Goal: Task Accomplishment & Management: Use online tool/utility

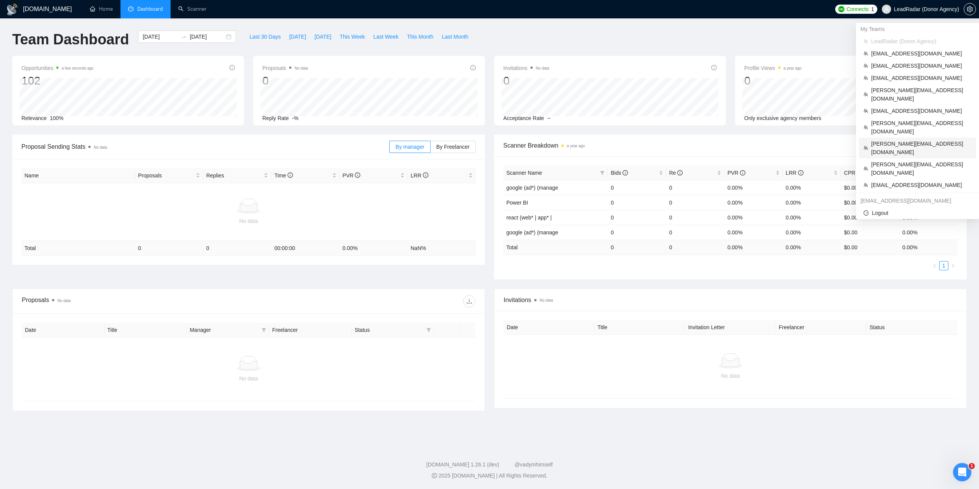
click at [892, 140] on span "[PERSON_NAME][EMAIL_ADDRESS][DOMAIN_NAME]" at bounding box center [921, 148] width 100 height 17
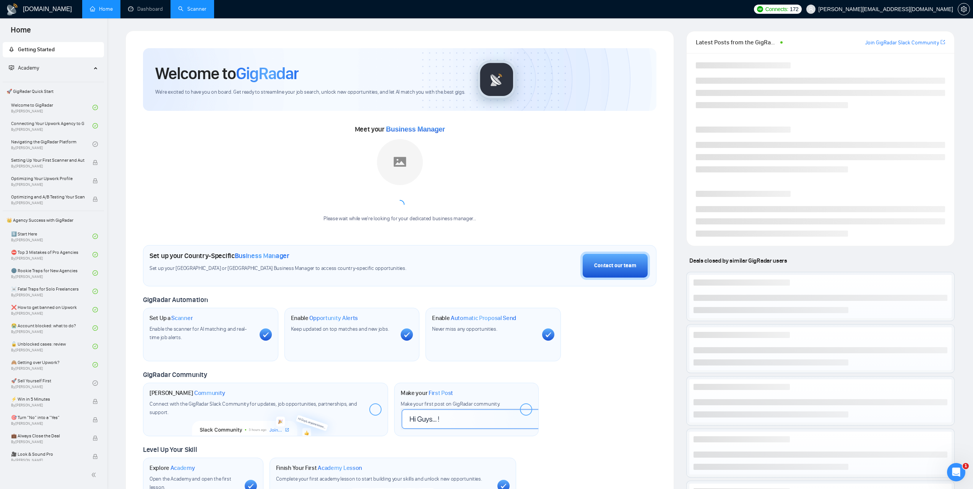
click at [200, 12] on link "Scanner" at bounding box center [192, 9] width 28 height 7
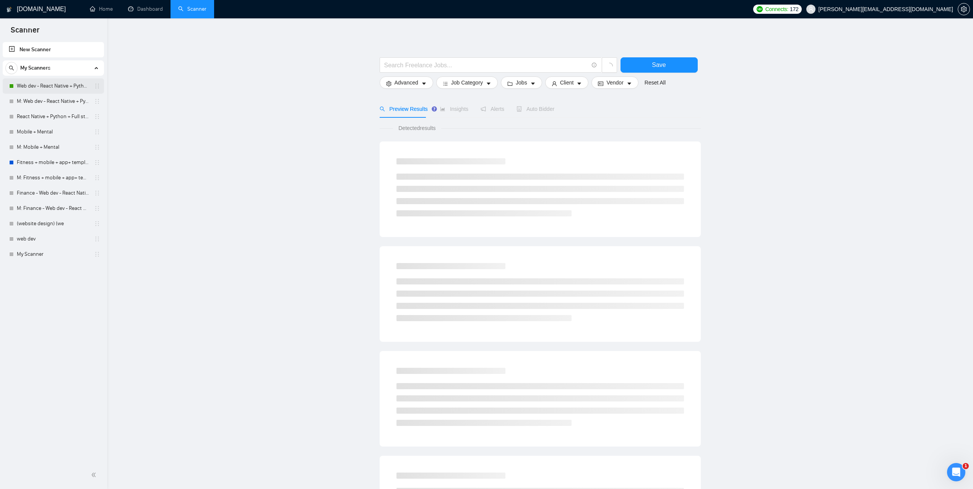
click at [55, 86] on link "Web dev - React Native + Python" at bounding box center [53, 85] width 73 height 15
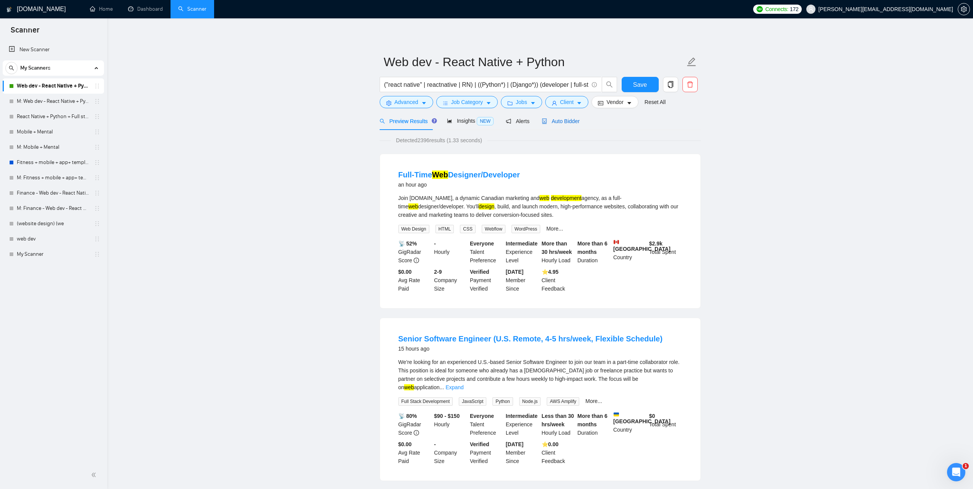
click at [558, 125] on div "Auto Bidder" at bounding box center [561, 121] width 38 height 8
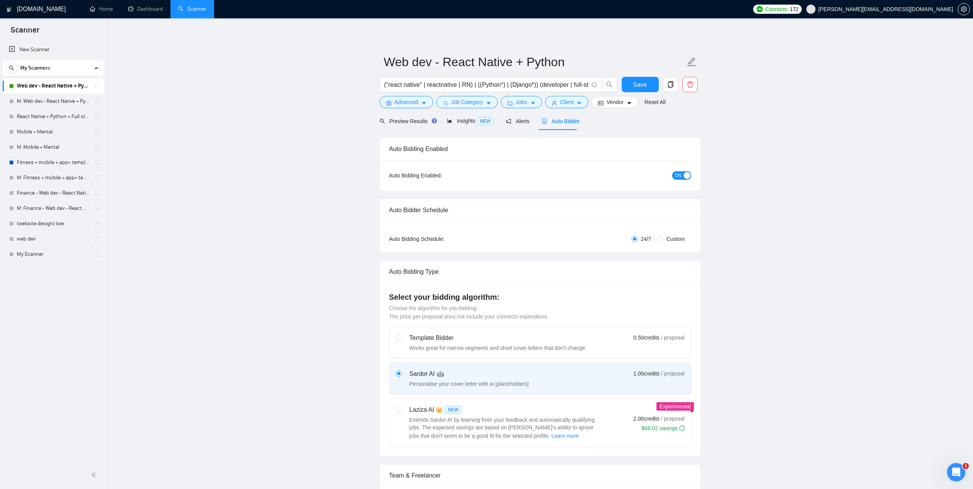
checkbox input "true"
click at [417, 123] on span "Preview Results" at bounding box center [407, 121] width 55 height 6
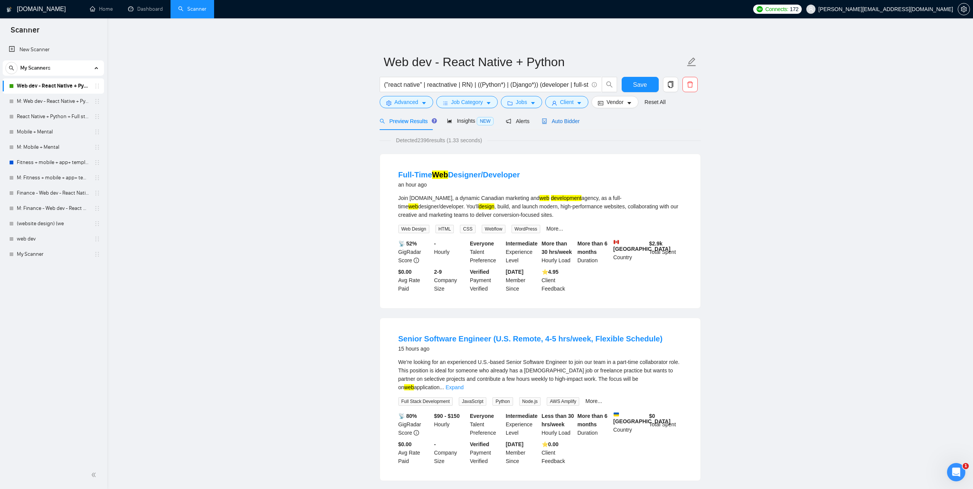
click at [562, 122] on span "Auto Bidder" at bounding box center [561, 121] width 38 height 6
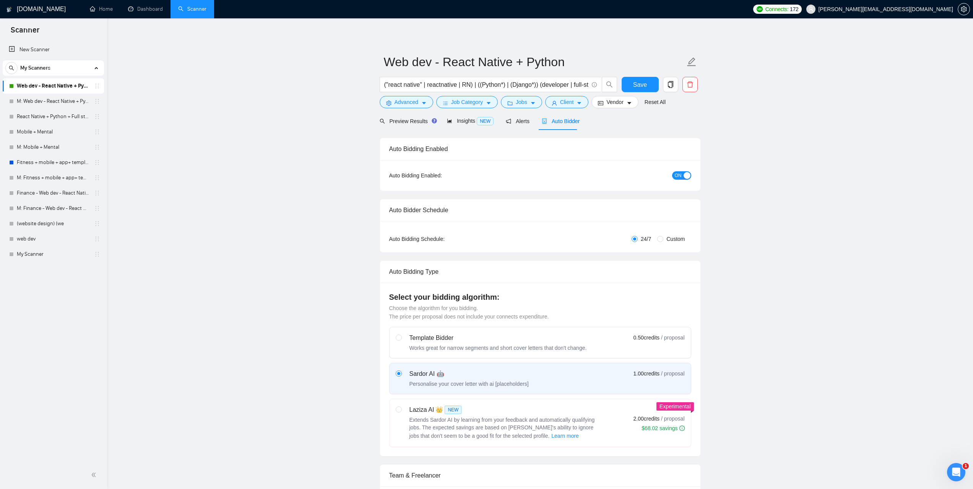
checkbox input "true"
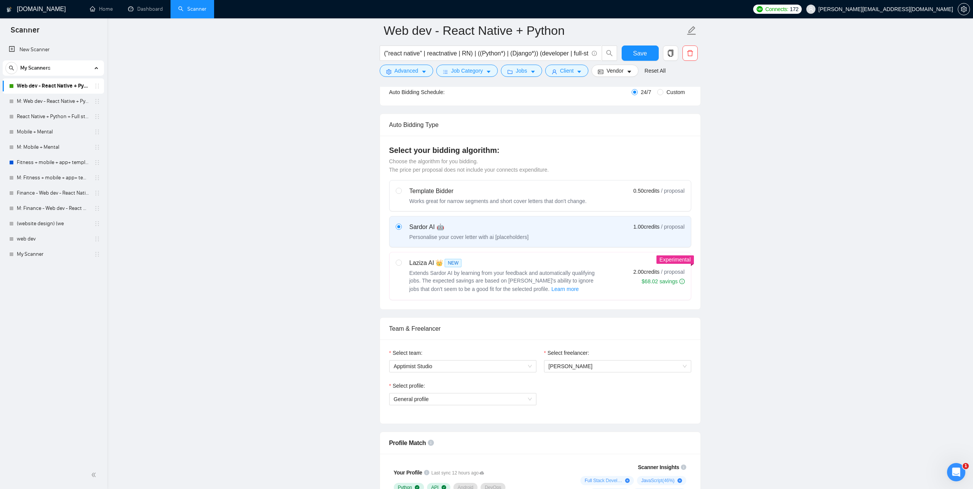
scroll to position [268, 0]
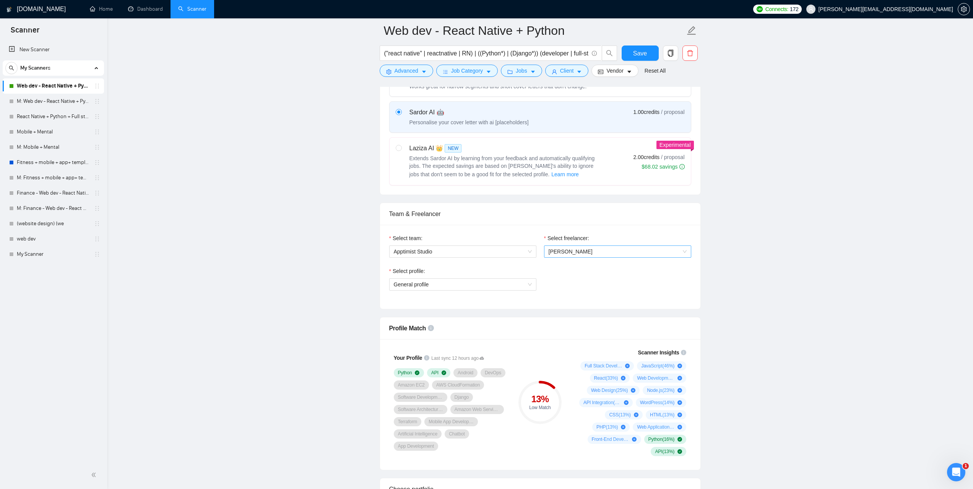
click at [643, 251] on span "[PERSON_NAME]" at bounding box center [618, 251] width 138 height 11
click at [44, 102] on link "M: Web dev - React Native + Python" at bounding box center [53, 101] width 73 height 15
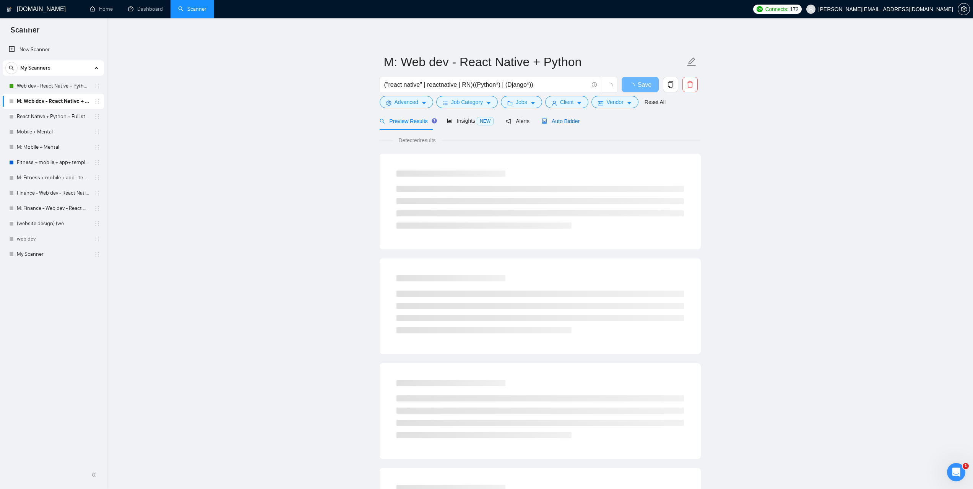
click at [562, 124] on span "Auto Bidder" at bounding box center [561, 121] width 38 height 6
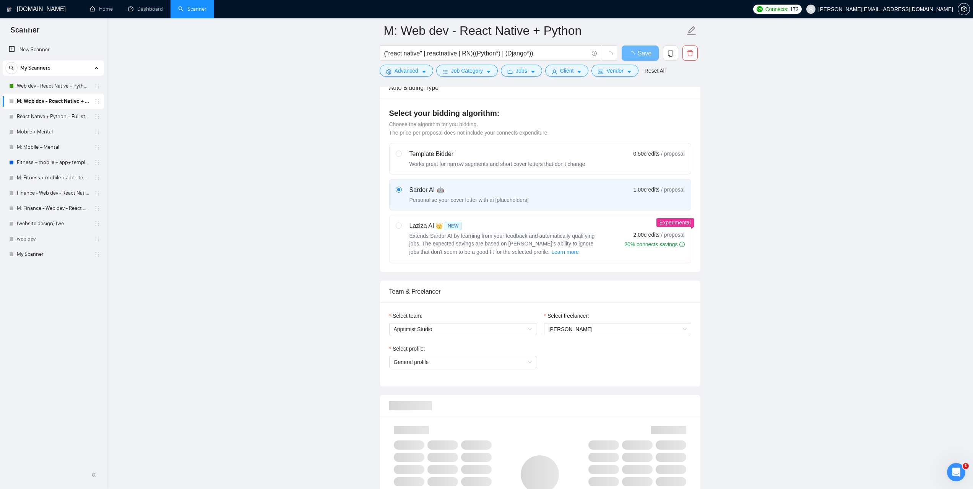
scroll to position [191, 0]
click at [55, 119] on link "React Native + Python + Full stack" at bounding box center [53, 116] width 73 height 15
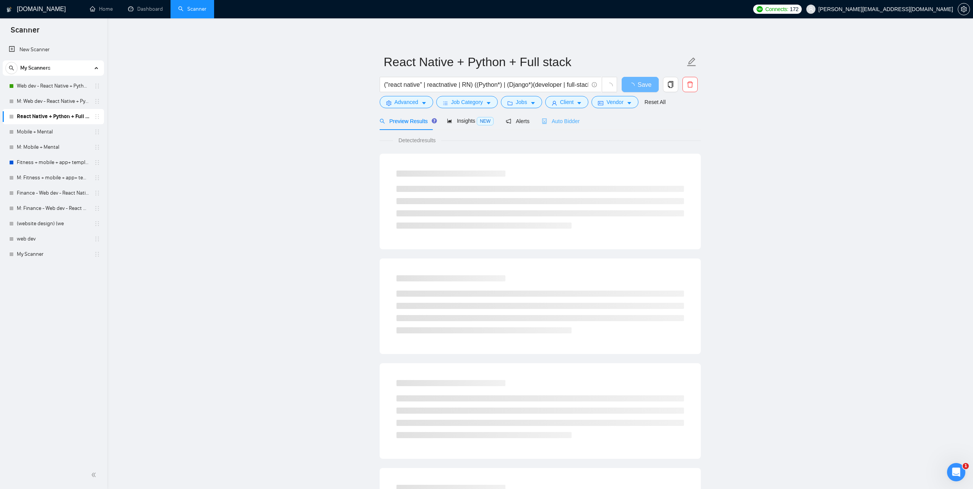
click at [573, 129] on div "Auto Bidder" at bounding box center [561, 121] width 38 height 18
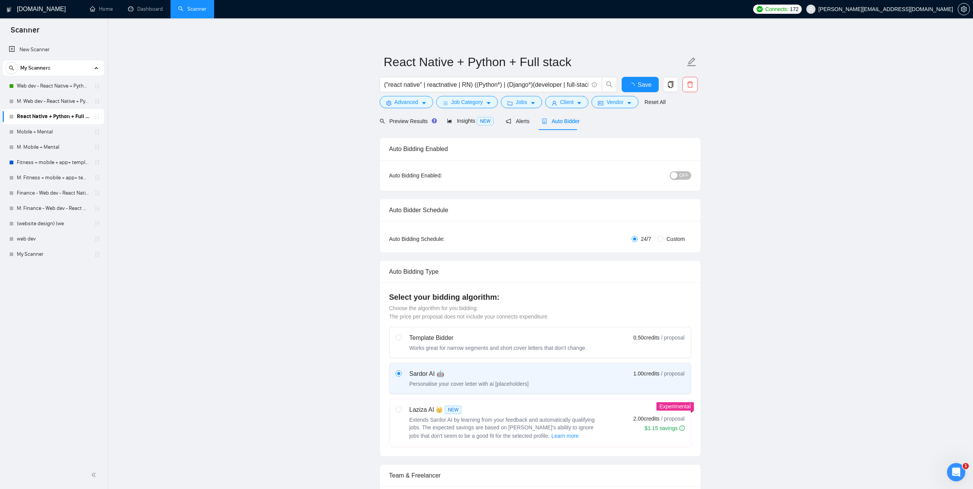
scroll to position [229, 0]
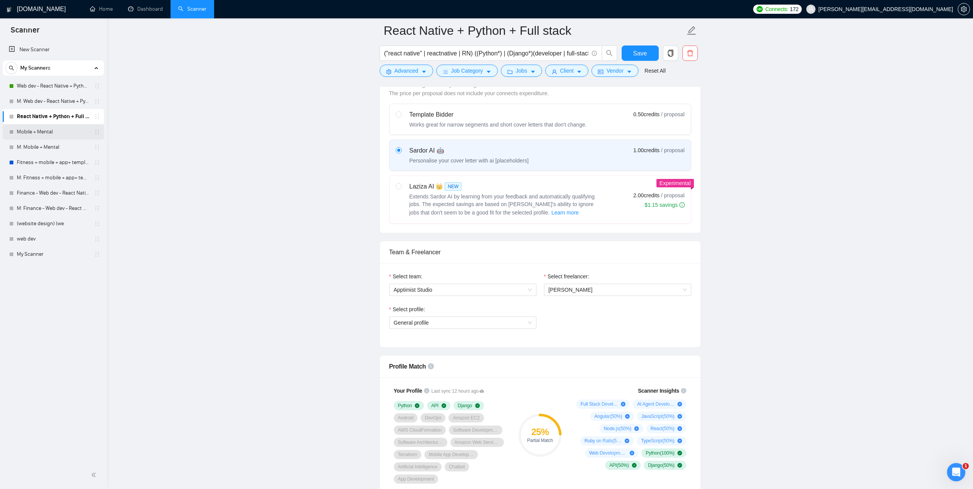
click at [51, 132] on link "Mobile + Mental" at bounding box center [53, 131] width 73 height 15
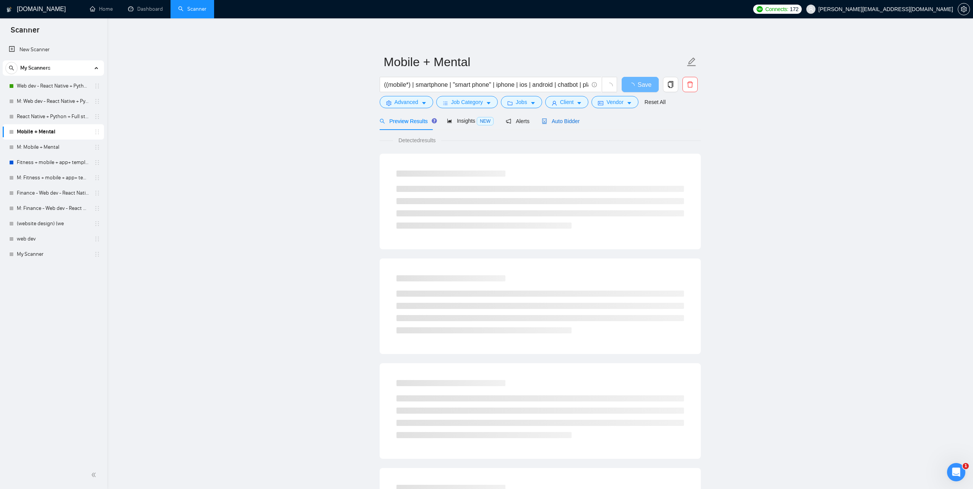
click at [566, 119] on span "Auto Bidder" at bounding box center [561, 121] width 38 height 6
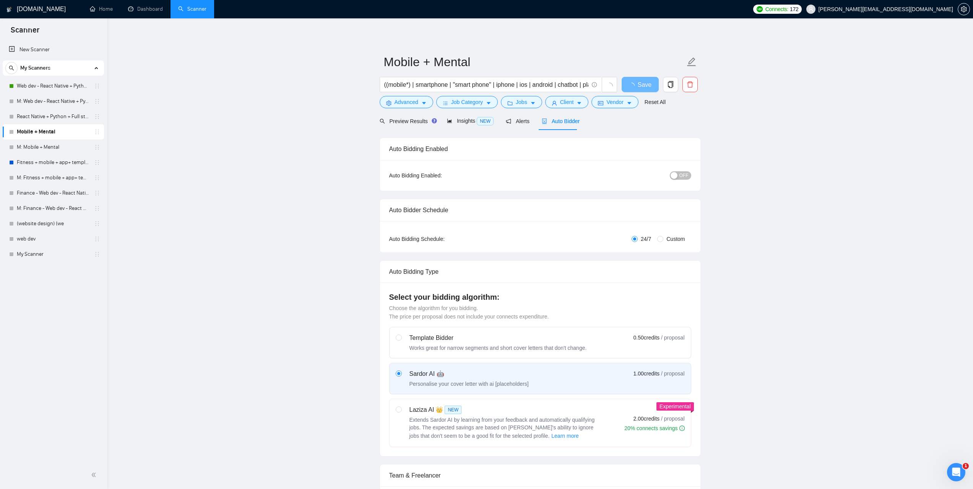
scroll to position [191, 0]
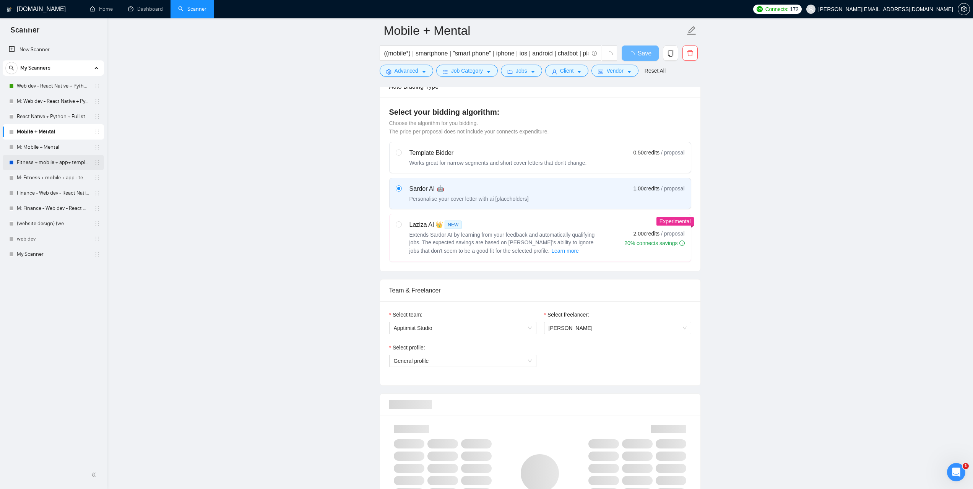
click at [41, 146] on link "M: Mobile + Mental" at bounding box center [53, 147] width 73 height 15
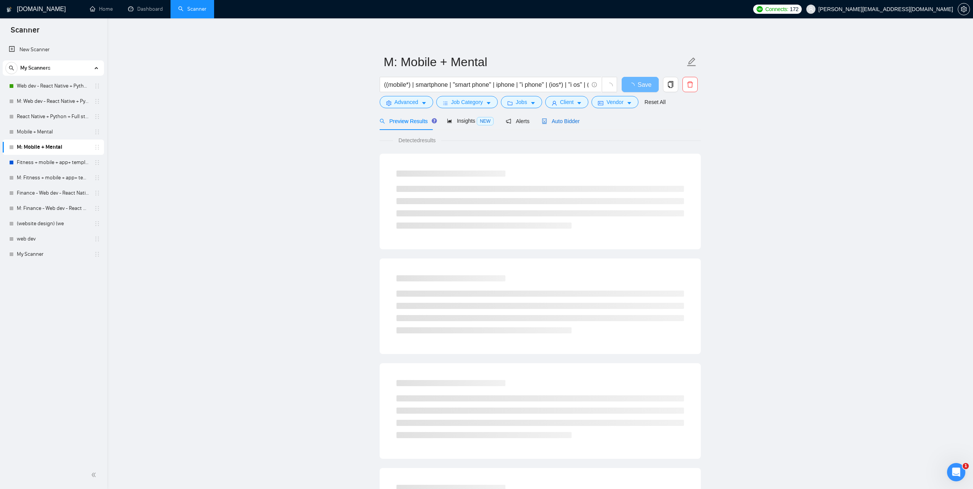
drag, startPoint x: 561, startPoint y: 117, endPoint x: 388, endPoint y: 132, distance: 173.5
click at [561, 117] on div "Auto Bidder" at bounding box center [561, 121] width 38 height 8
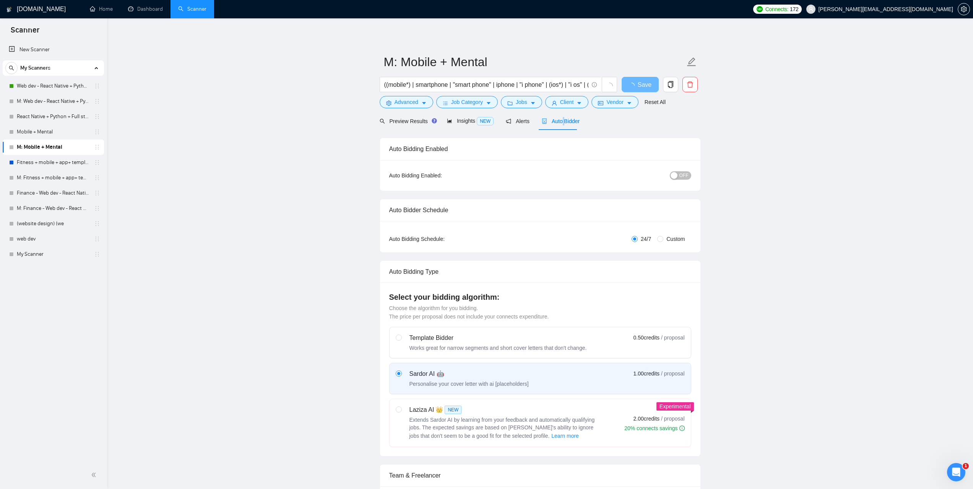
scroll to position [191, 0]
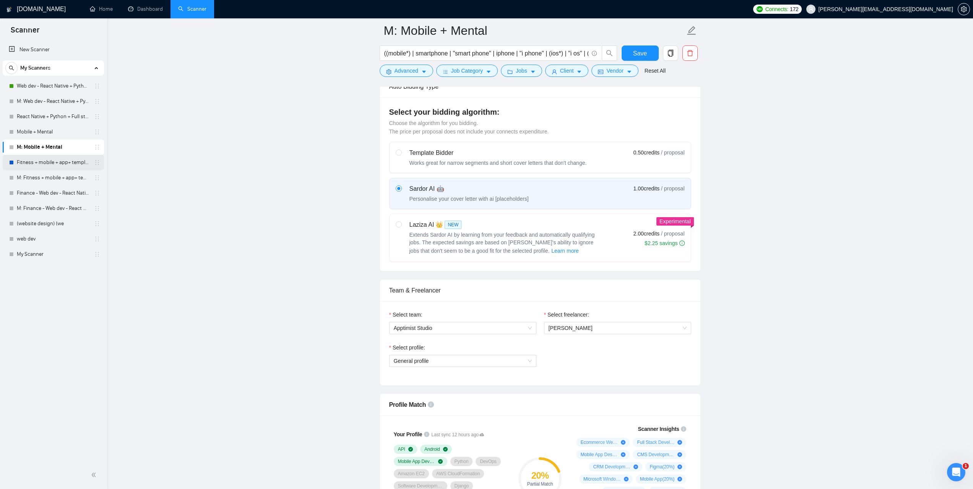
click at [44, 159] on link "Fitness + mobile + app+ template" at bounding box center [53, 162] width 73 height 15
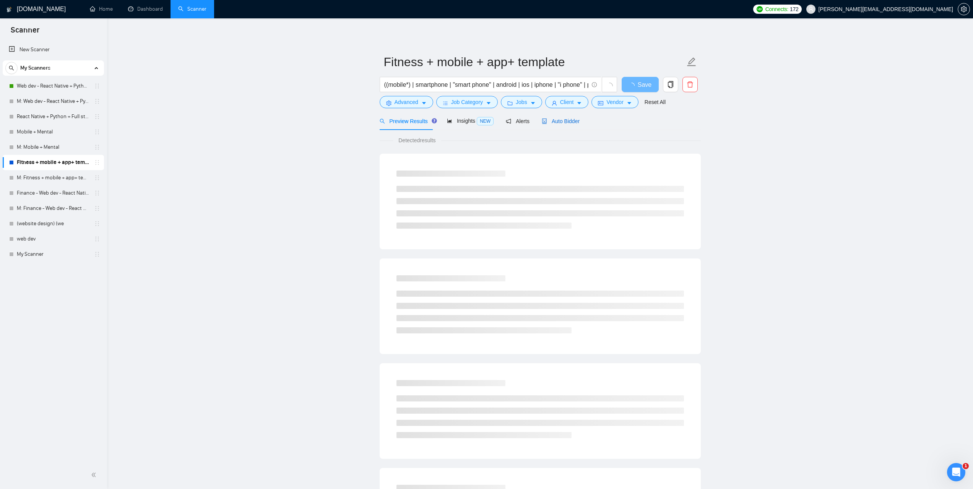
click at [551, 124] on span "Auto Bidder" at bounding box center [561, 121] width 38 height 6
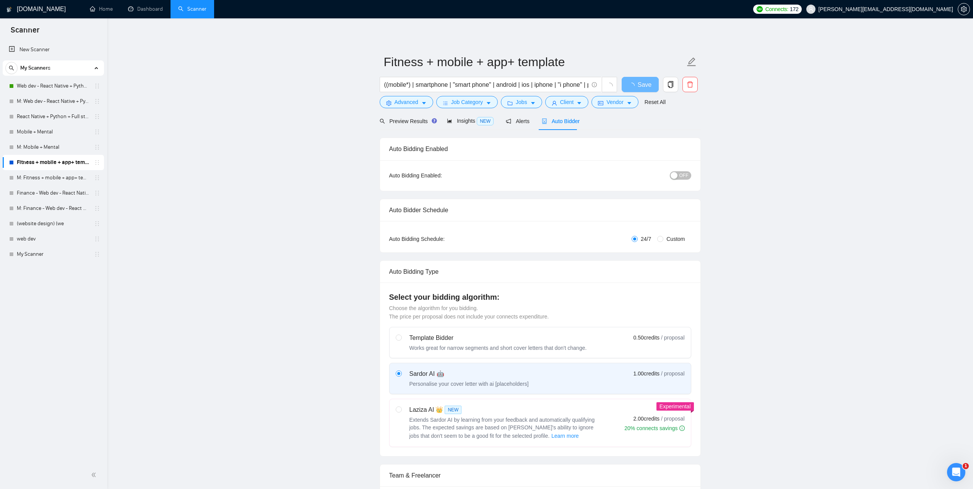
checkbox input "true"
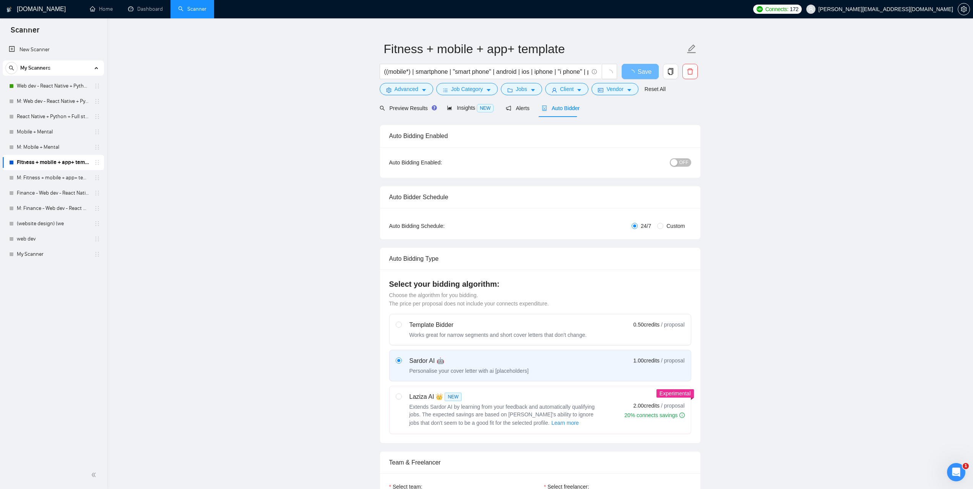
scroll to position [229, 0]
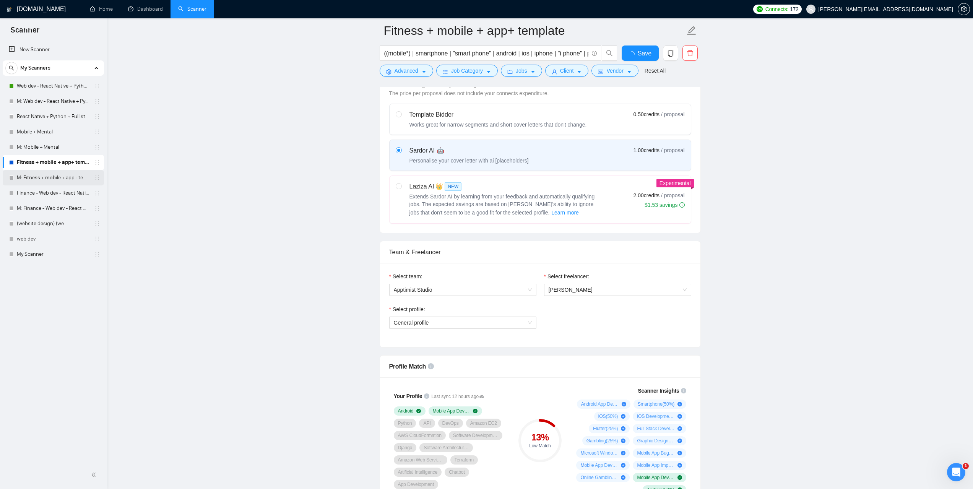
click at [33, 181] on link "M: Fitness + mobile + app+ template" at bounding box center [53, 177] width 73 height 15
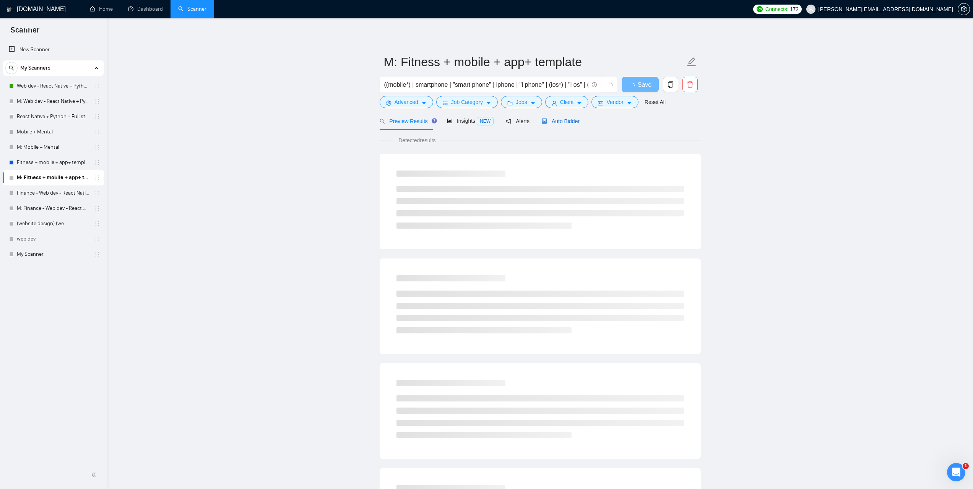
click at [553, 122] on span "Auto Bidder" at bounding box center [561, 121] width 38 height 6
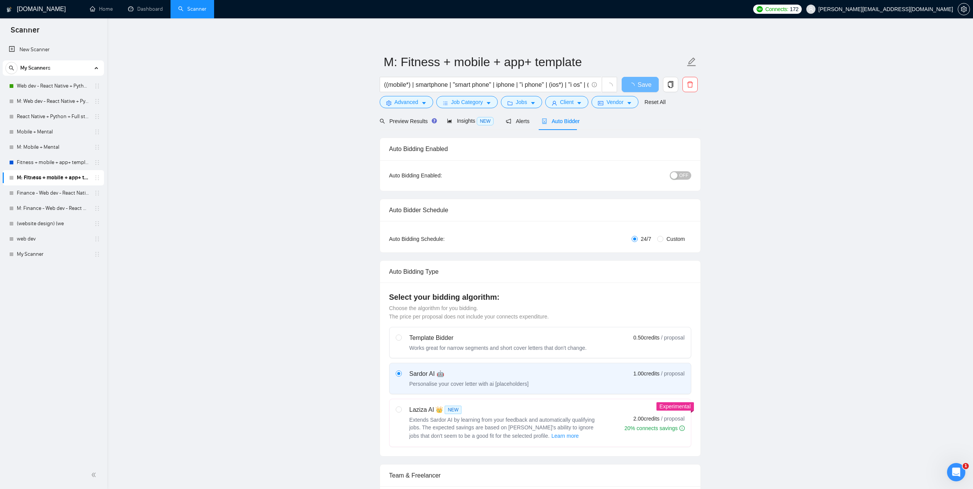
scroll to position [153, 0]
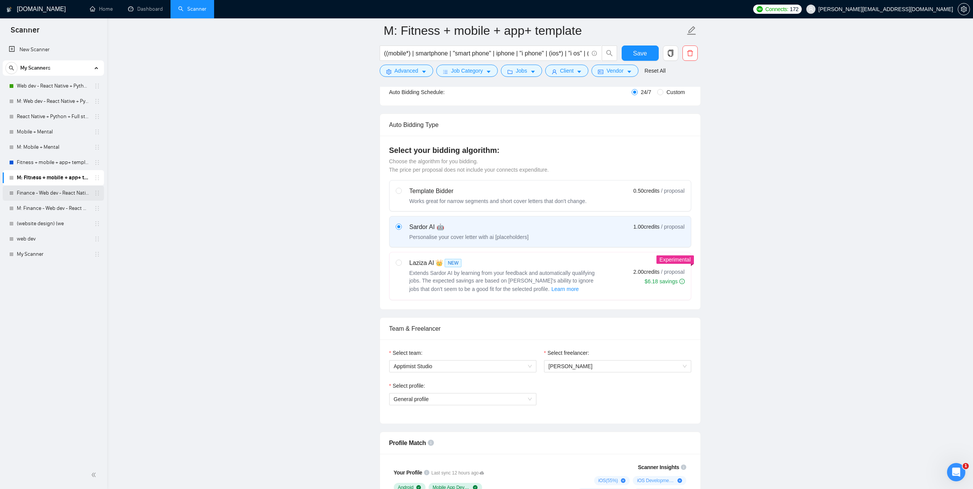
click at [47, 194] on link "Finance - Web dev - React Native + Python + Mental" at bounding box center [53, 193] width 73 height 15
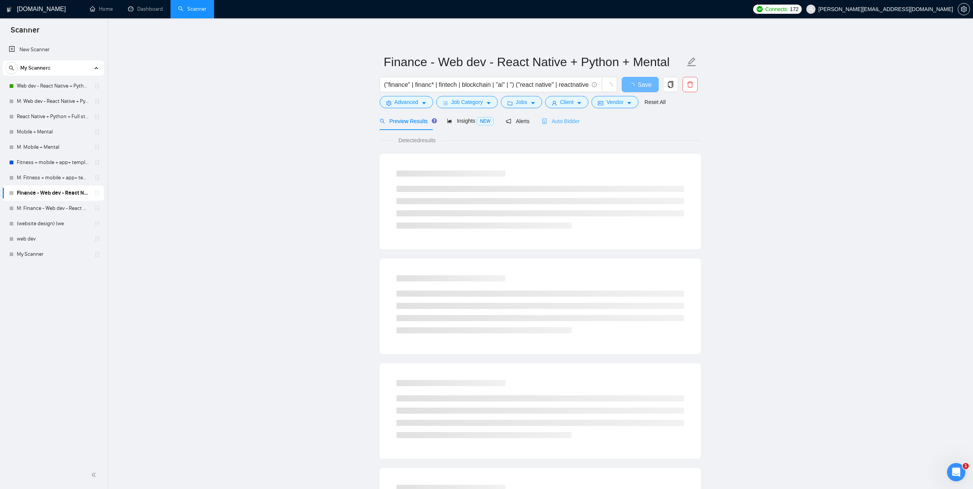
click at [558, 125] on div "Auto Bidder" at bounding box center [561, 121] width 38 height 18
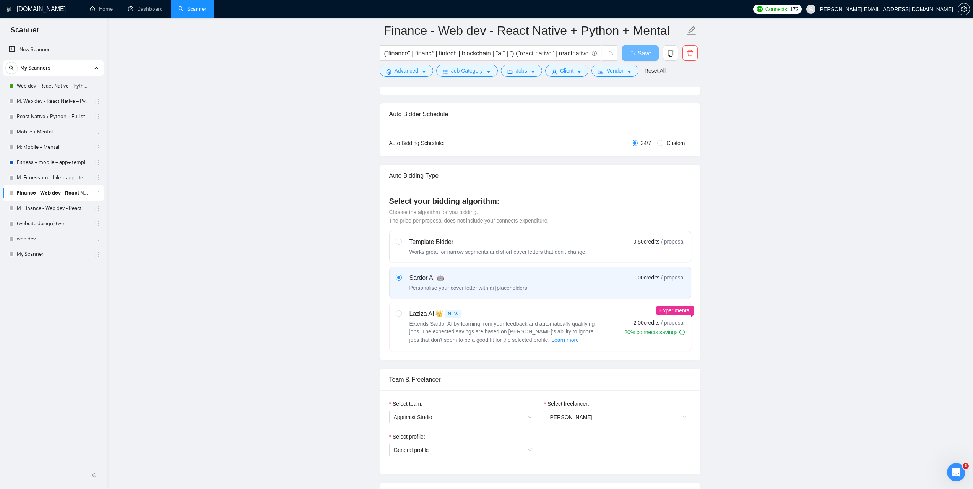
scroll to position [191, 0]
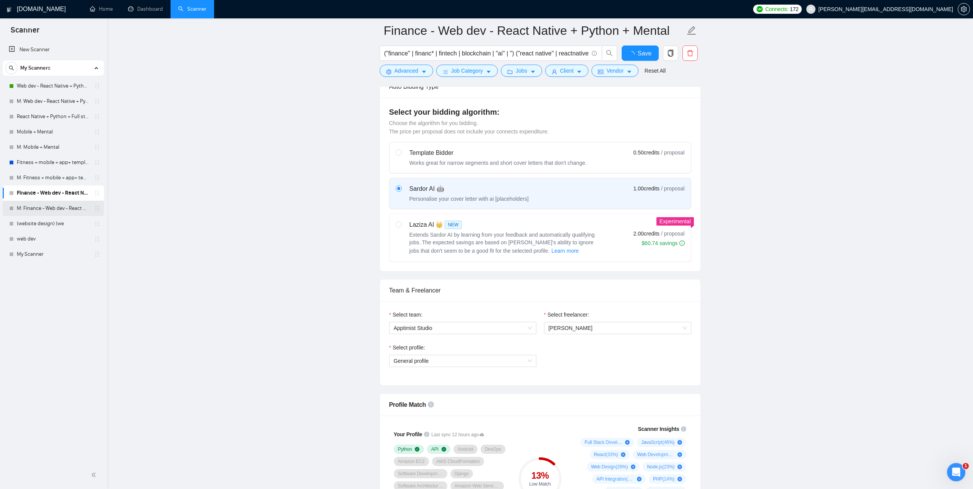
click at [54, 204] on link "M: Finance - Web dev - React Native + Python + Mental" at bounding box center [53, 208] width 73 height 15
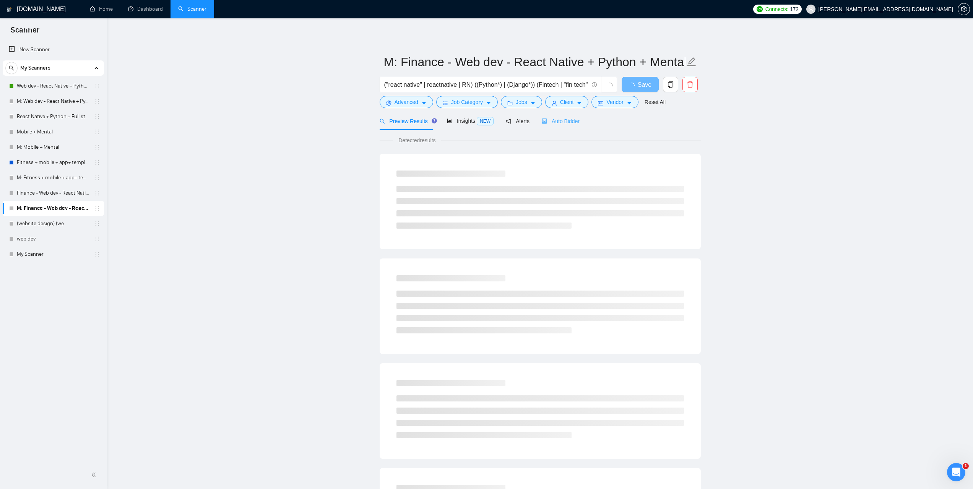
click at [566, 127] on div "Auto Bidder" at bounding box center [561, 121] width 38 height 18
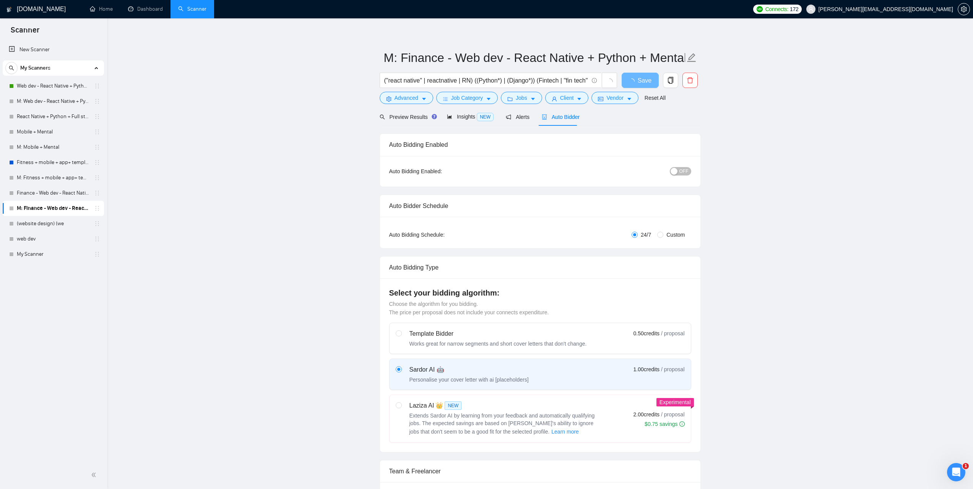
scroll to position [191, 0]
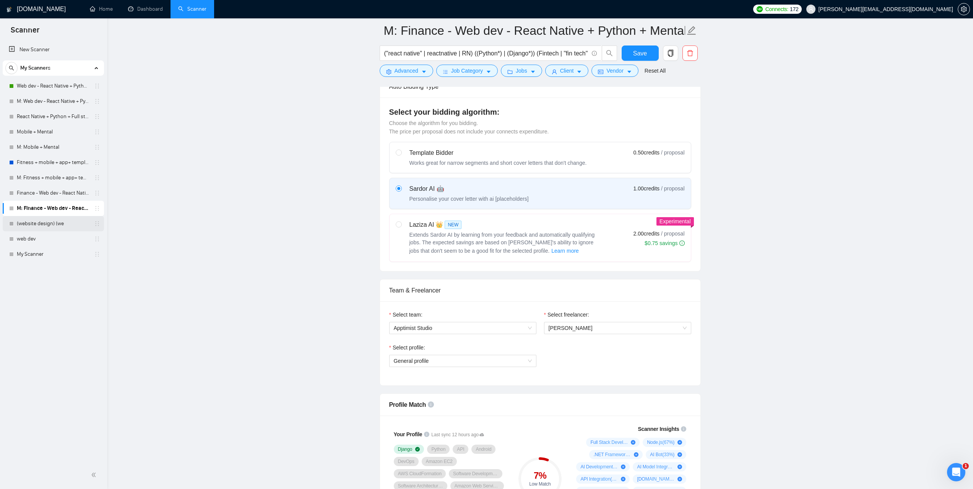
click at [60, 220] on link "(website design) (we" at bounding box center [53, 223] width 73 height 15
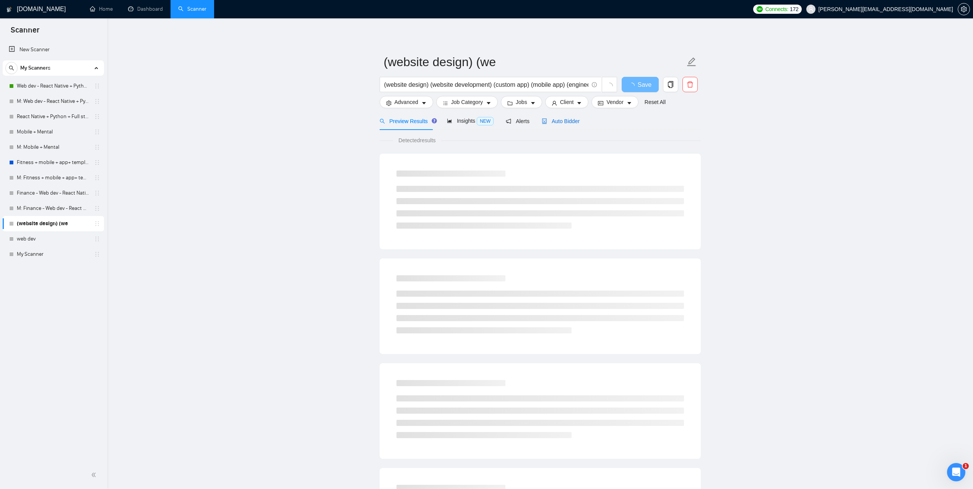
click at [563, 118] on span "Auto Bidder" at bounding box center [561, 121] width 38 height 6
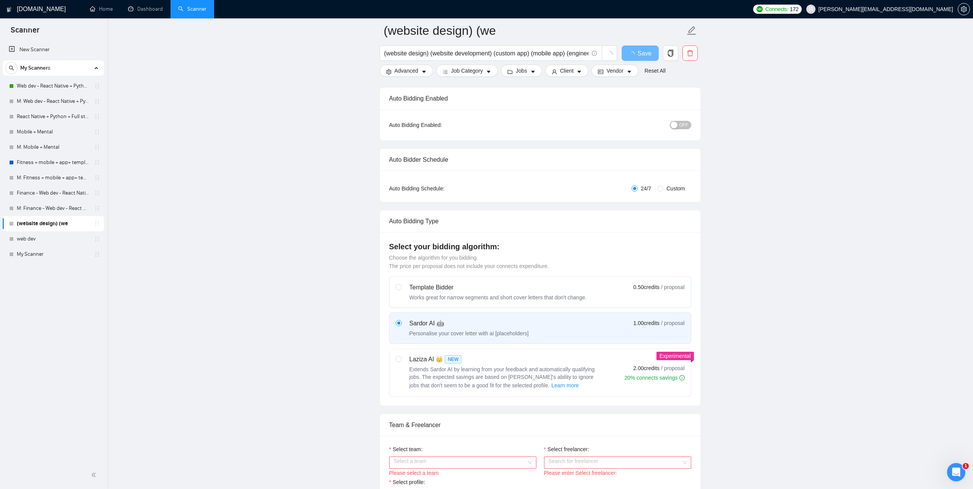
scroll to position [191, 0]
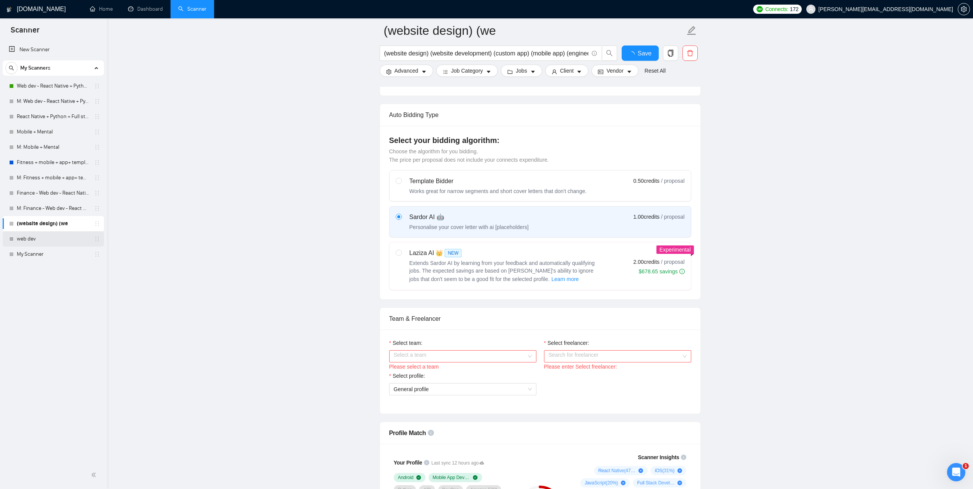
click at [39, 240] on link "web dev" at bounding box center [53, 238] width 73 height 15
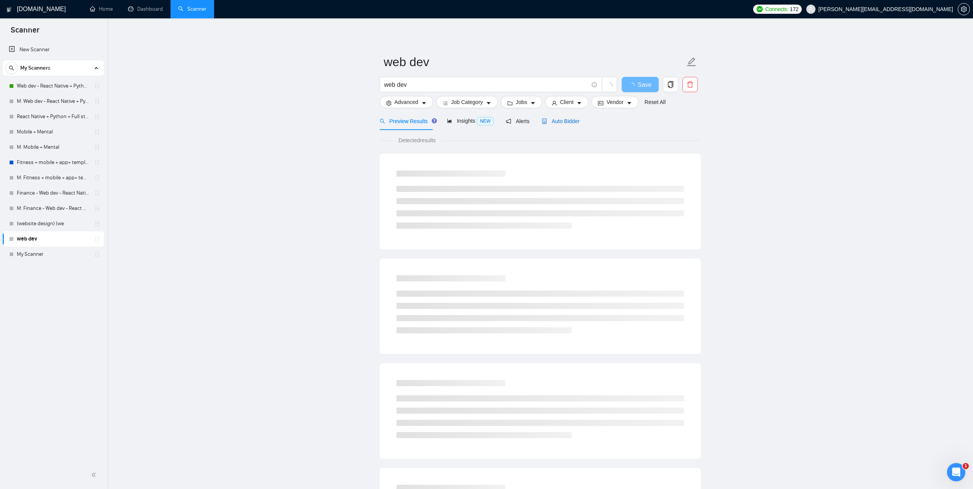
click at [561, 122] on span "Auto Bidder" at bounding box center [561, 121] width 38 height 6
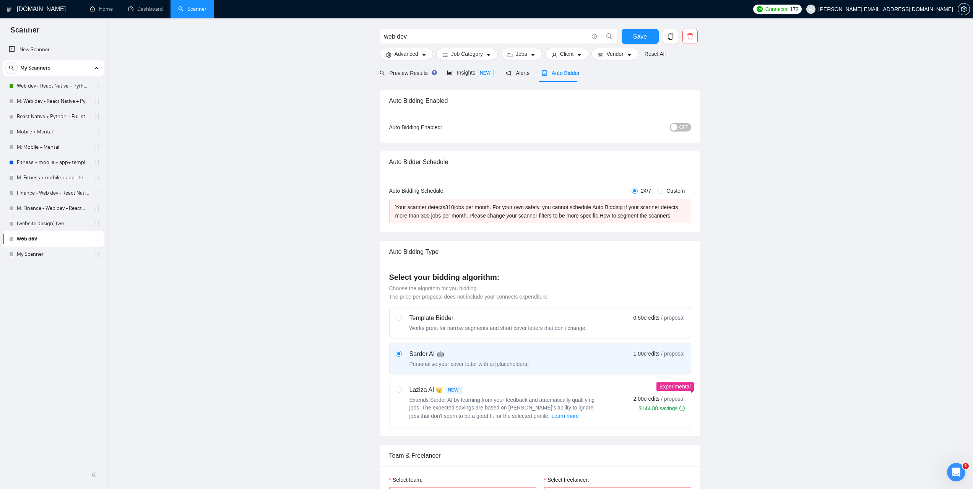
scroll to position [153, 0]
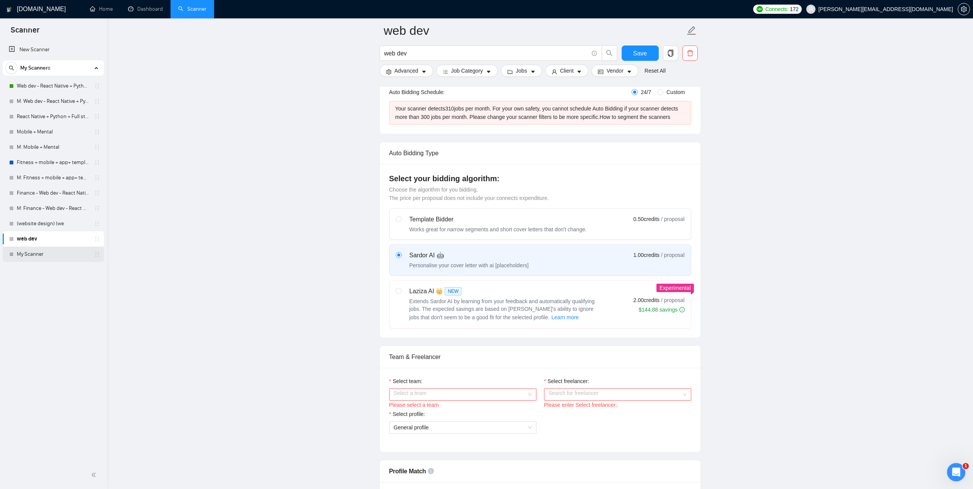
click at [42, 254] on link "My Scanner" at bounding box center [53, 254] width 73 height 15
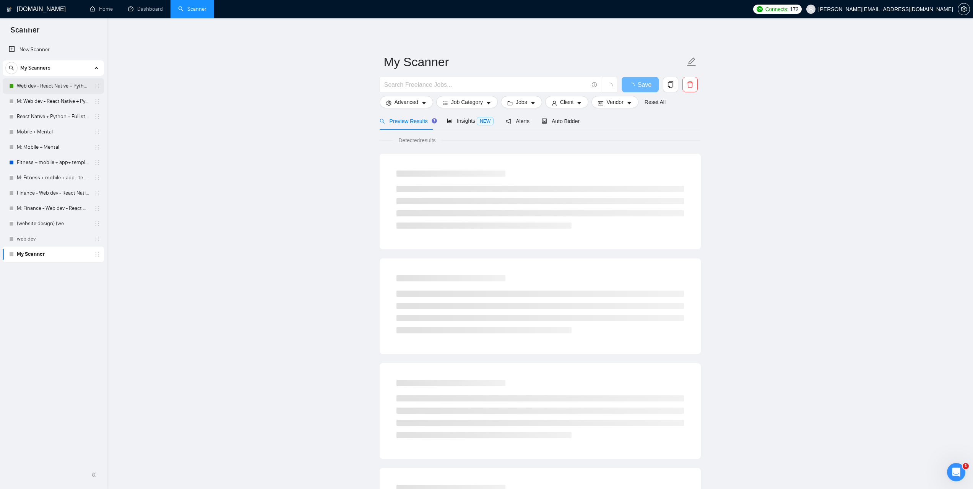
click at [33, 84] on link "Web dev - React Native + Python" at bounding box center [53, 85] width 73 height 15
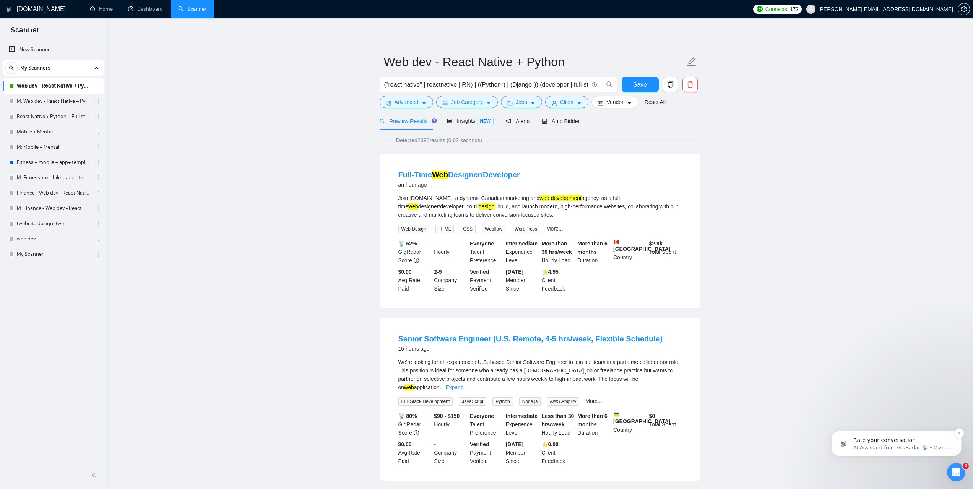
click at [921, 441] on p "Rate your conversation" at bounding box center [903, 441] width 99 height 8
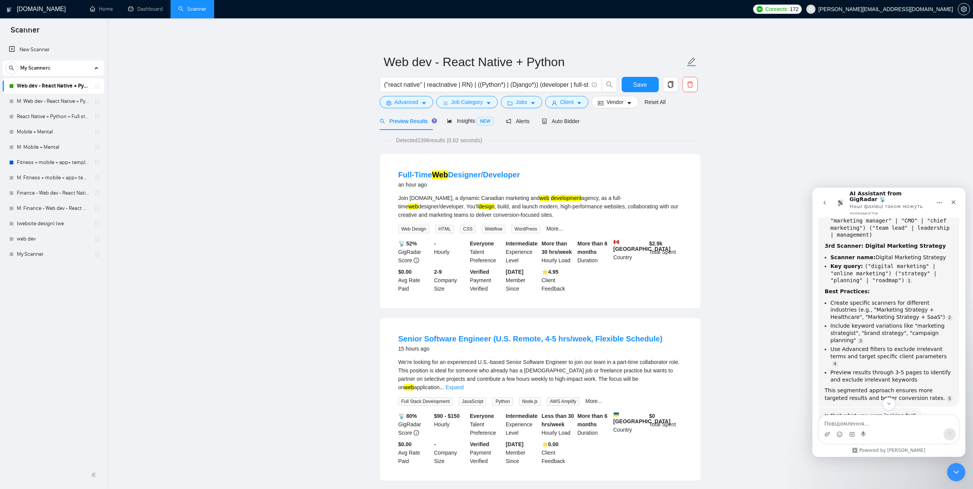
scroll to position [946, 0]
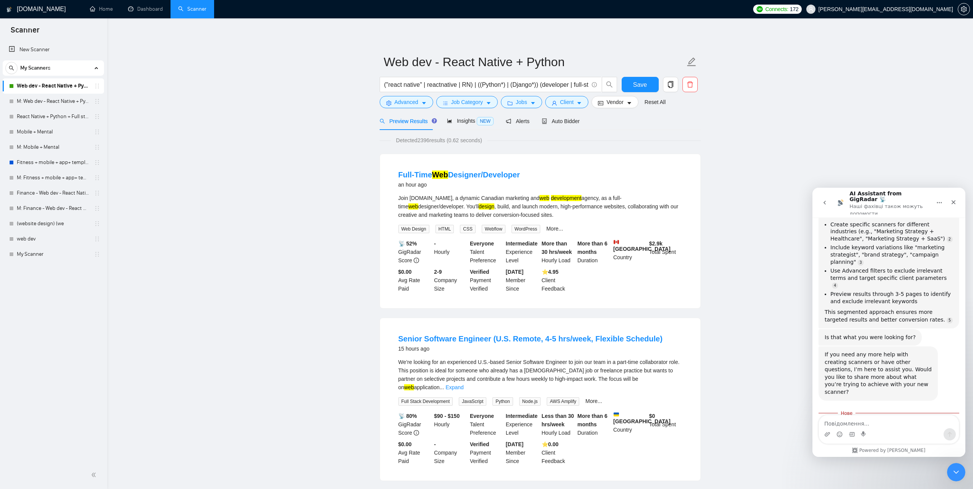
click at [855, 421] on textarea "Повідомлення..." at bounding box center [889, 421] width 140 height 13
type textarea "gigradar crm"
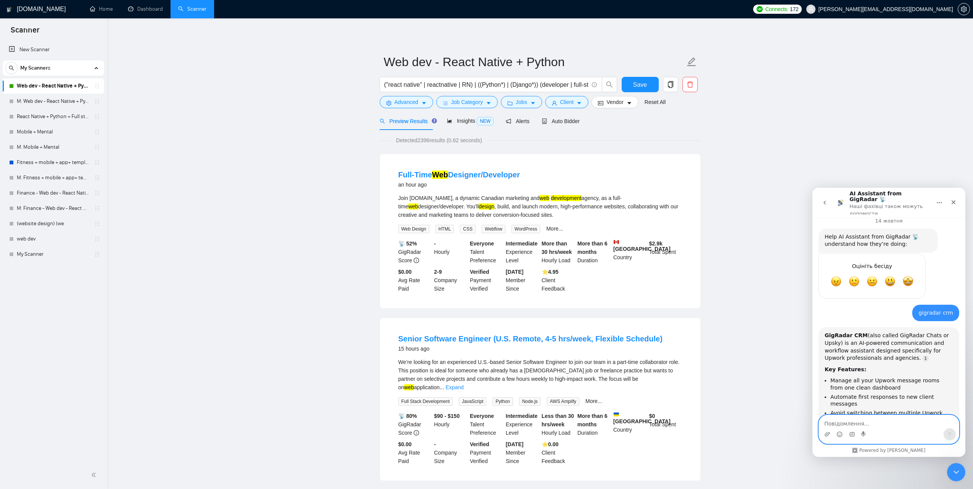
scroll to position [1149, 0]
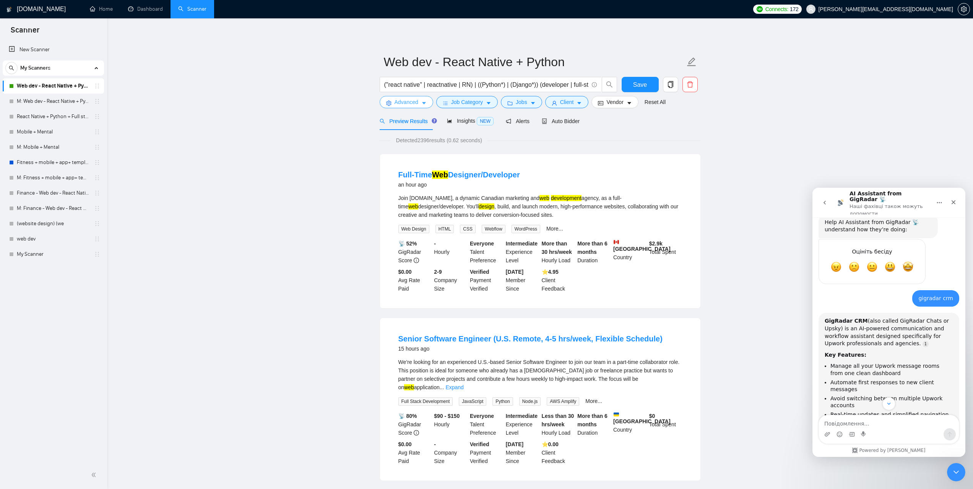
click at [414, 102] on span "Advanced" at bounding box center [407, 102] width 24 height 8
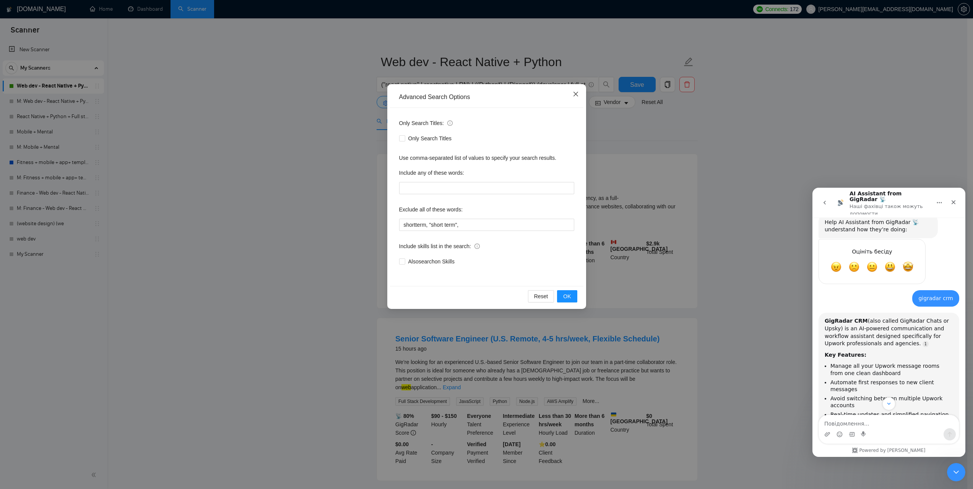
click at [573, 95] on icon "close" at bounding box center [576, 94] width 6 height 6
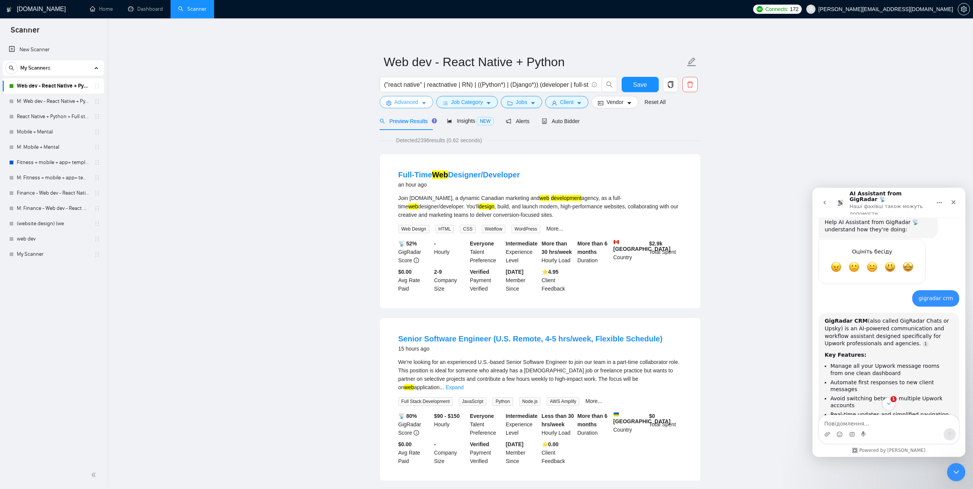
scroll to position [1147, 0]
click at [521, 101] on span "Jobs" at bounding box center [521, 102] width 11 height 8
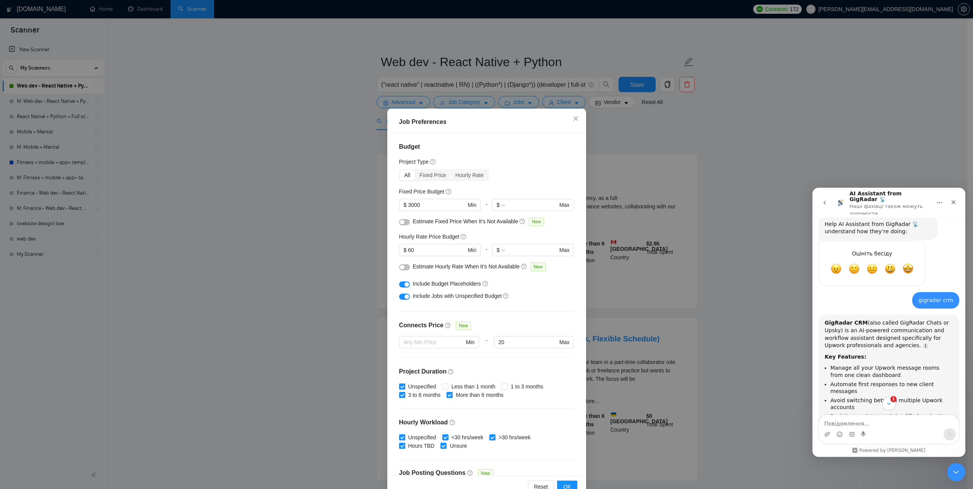
scroll to position [0, 0]
click at [573, 123] on icon "close" at bounding box center [576, 120] width 6 height 6
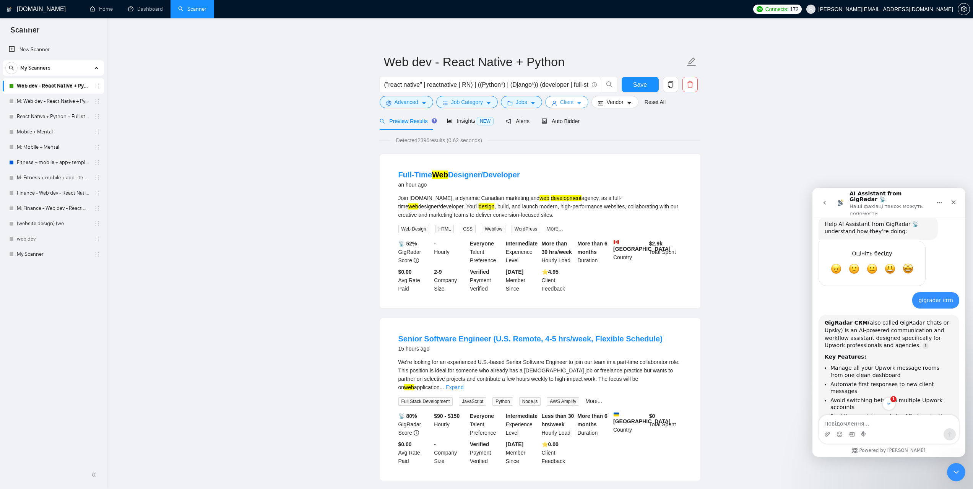
click at [568, 108] on button "Client" at bounding box center [567, 102] width 44 height 12
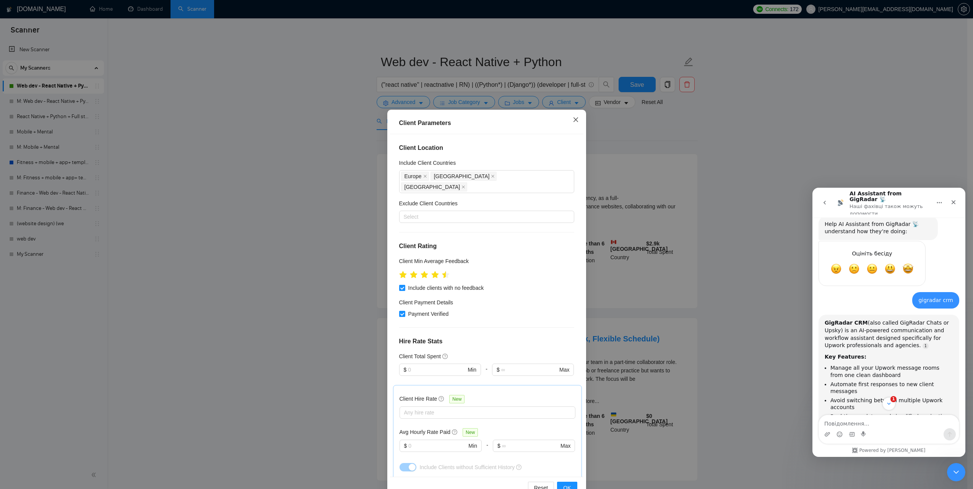
click at [574, 118] on icon "close" at bounding box center [576, 120] width 6 height 6
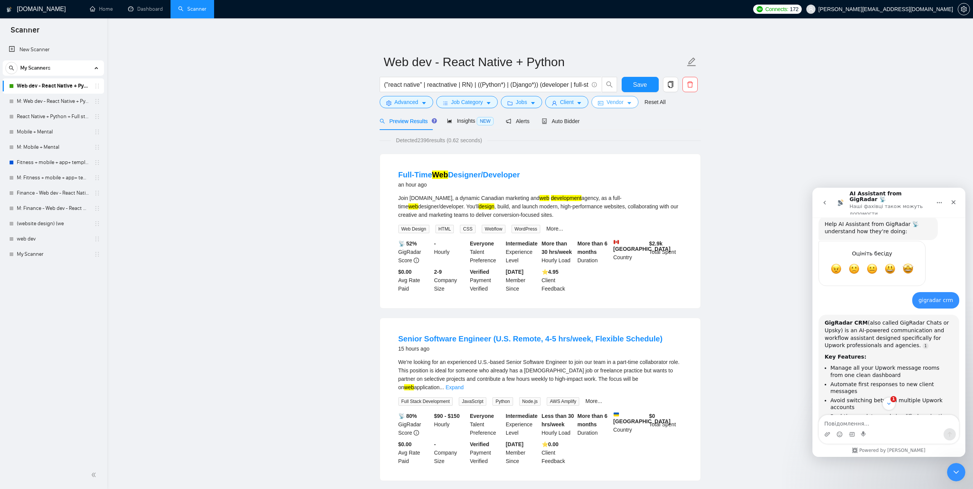
click at [614, 105] on span "Vendor" at bounding box center [615, 102] width 17 height 8
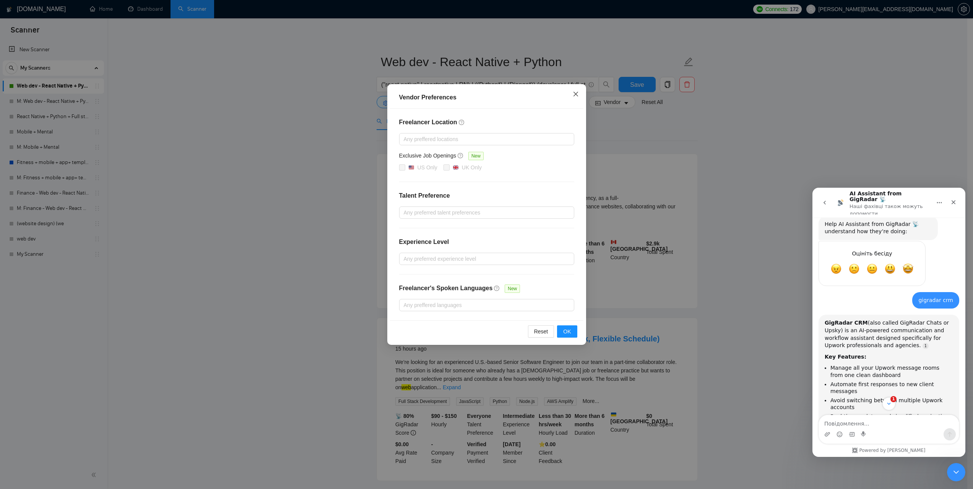
click at [576, 95] on icon "close" at bounding box center [575, 94] width 5 height 5
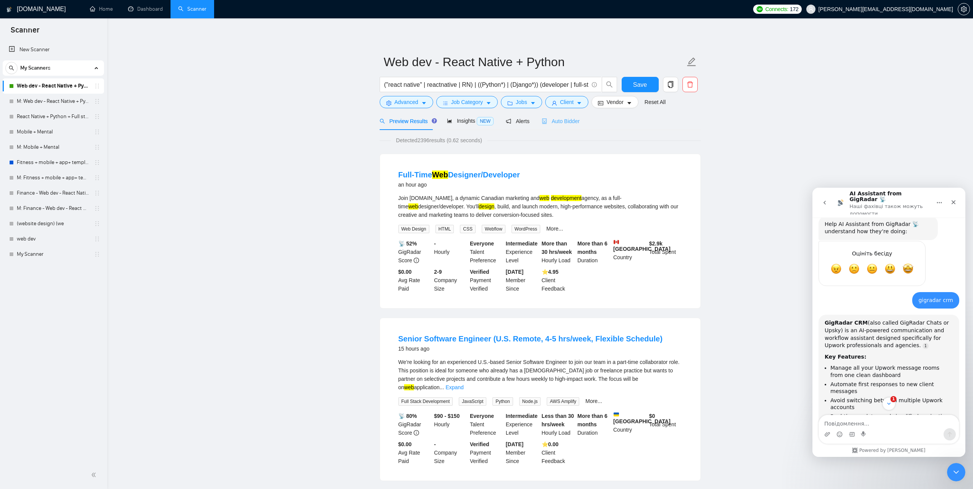
click at [561, 126] on div "Auto Bidder" at bounding box center [561, 121] width 38 height 18
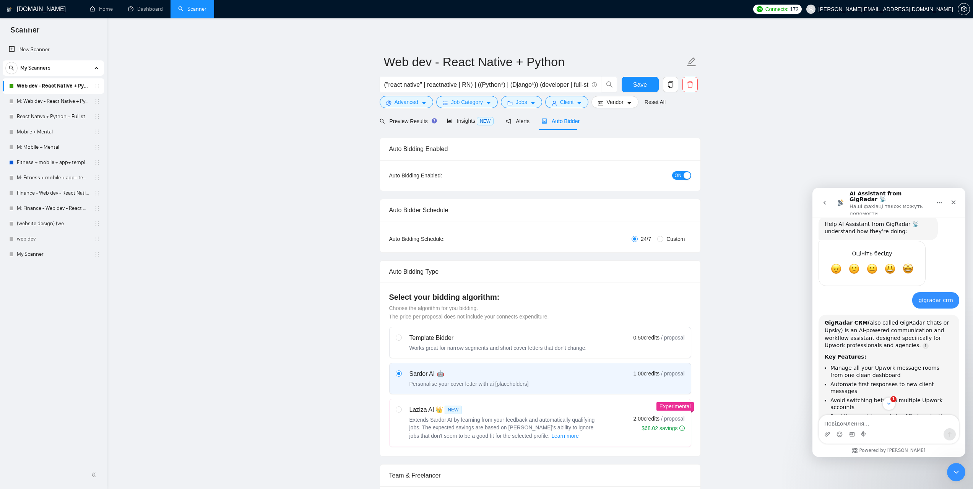
checkbox input "true"
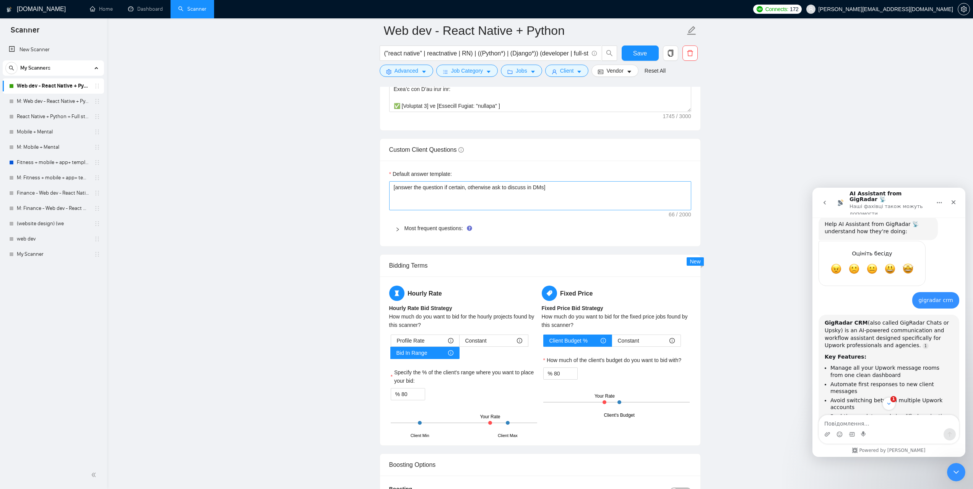
scroll to position [994, 0]
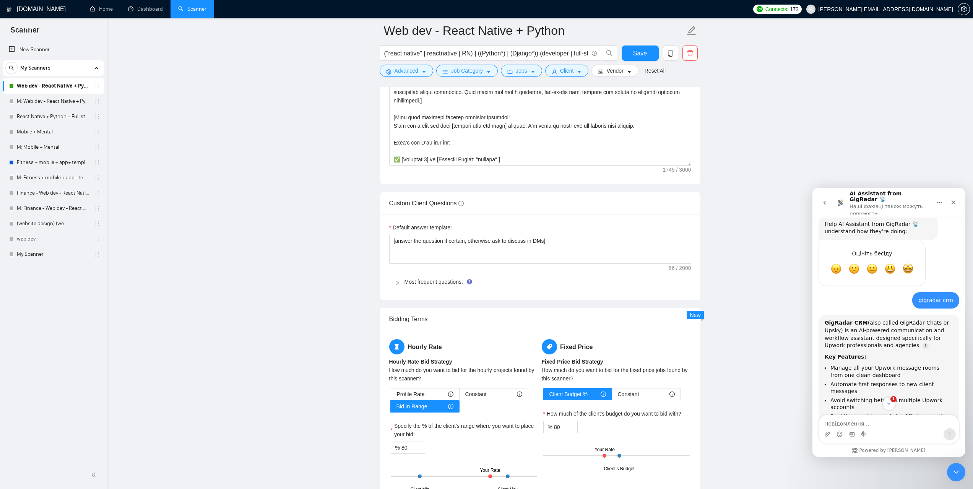
click at [443, 277] on div "Most frequent questions:" at bounding box center [540, 282] width 302 height 18
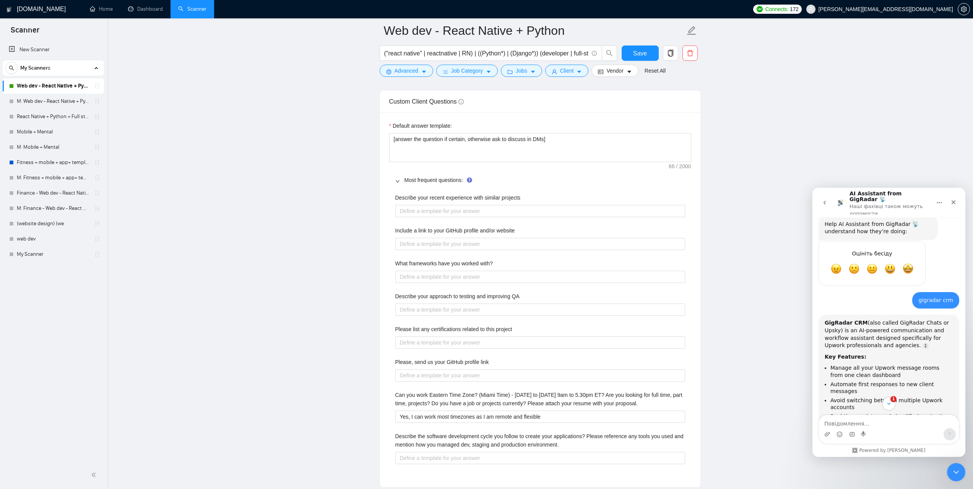
scroll to position [1109, 0]
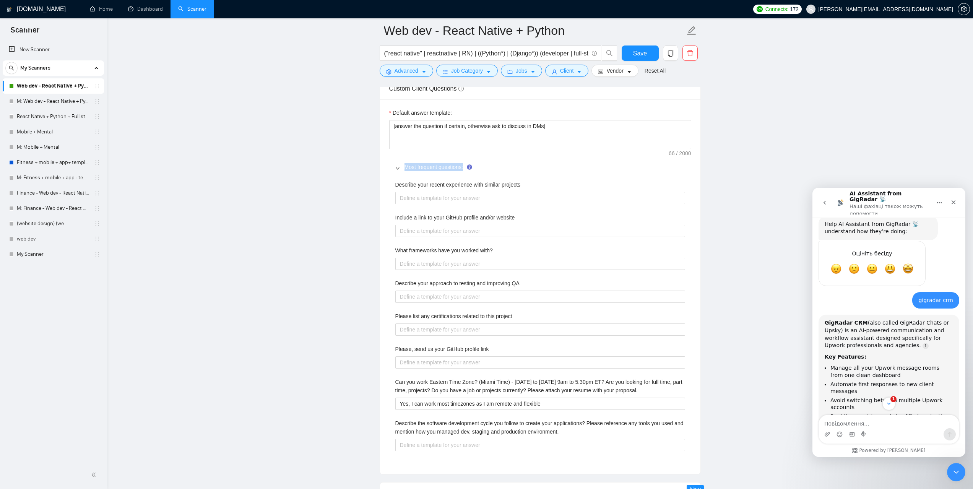
drag, startPoint x: 405, startPoint y: 166, endPoint x: 465, endPoint y: 170, distance: 59.8
click at [465, 170] on span "Most frequent questions:" at bounding box center [545, 167] width 281 height 8
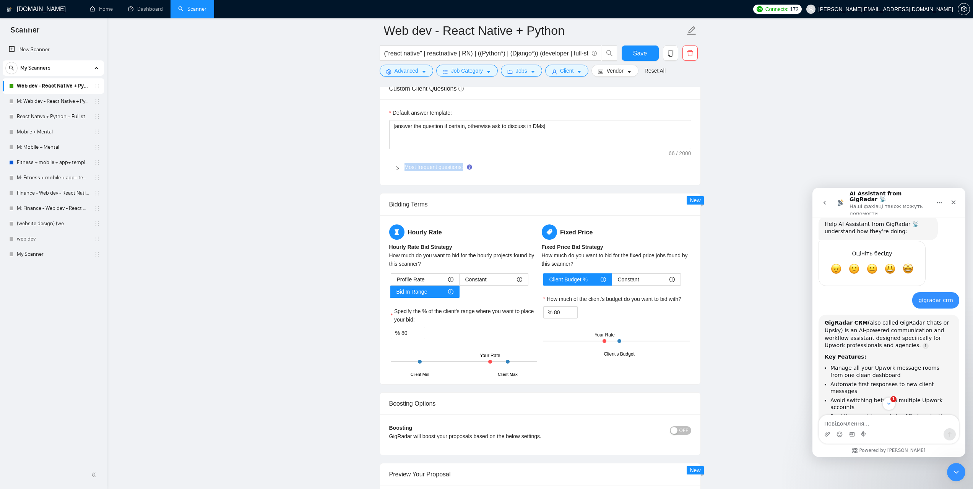
copy link "Most frequent questions:"
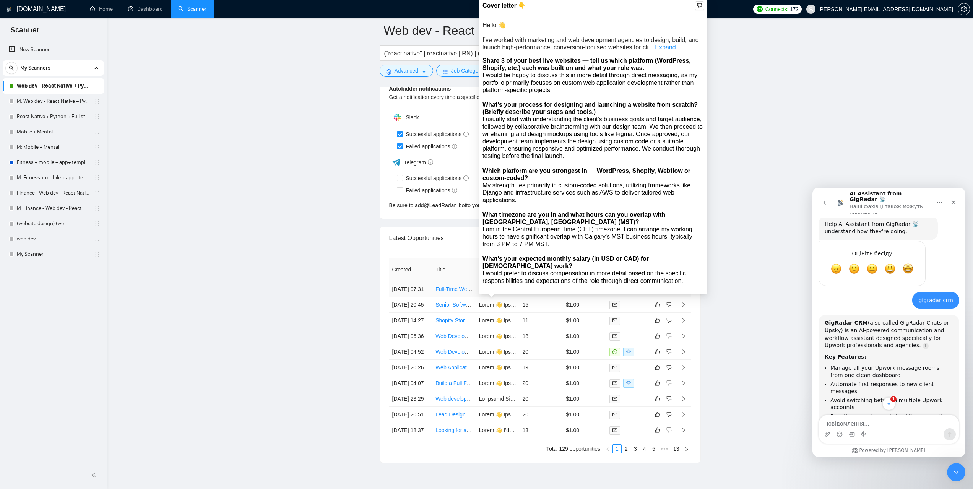
scroll to position [1874, 0]
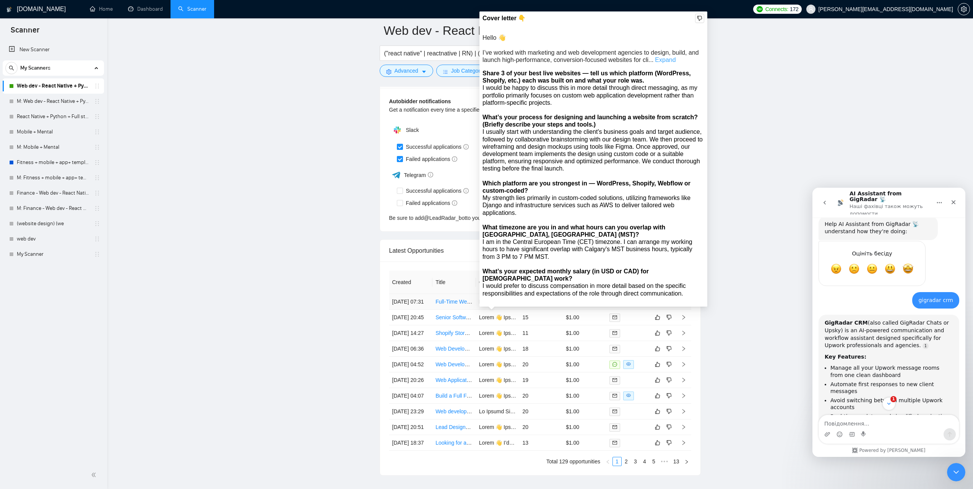
click at [664, 61] on link "Expand" at bounding box center [665, 60] width 21 height 7
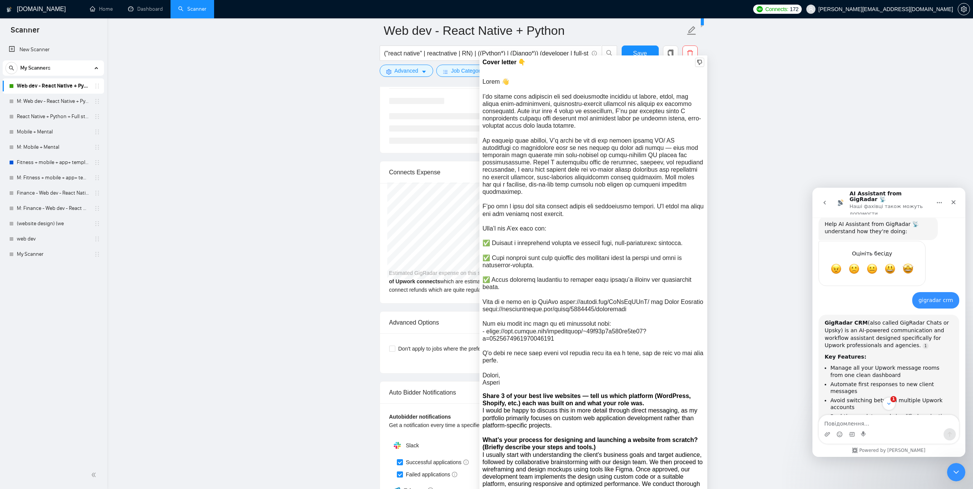
scroll to position [1530, 0]
